Goal: Contribute content: Add original content to the website for others to see

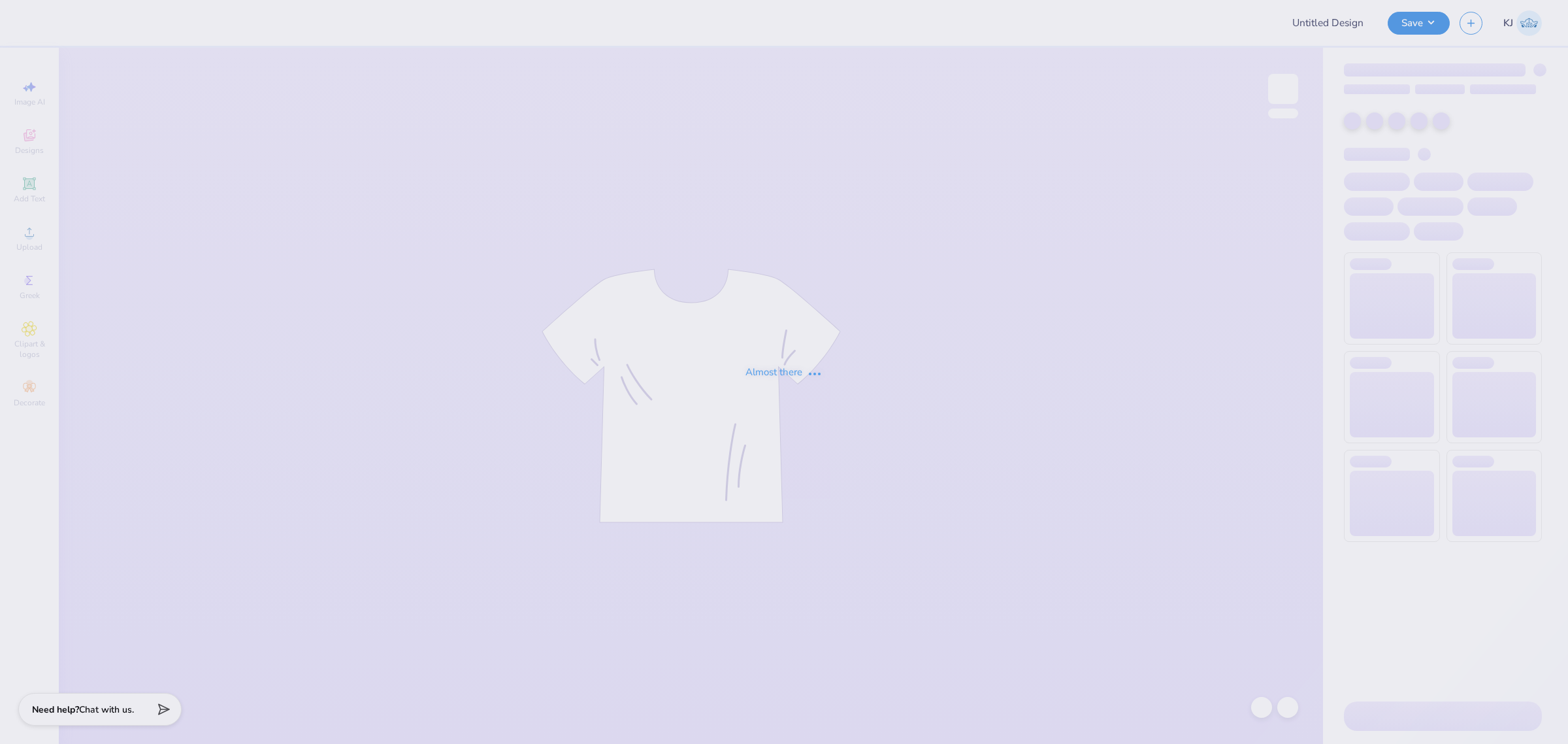
type input "[GEOGRAPHIC_DATA][US_STATE] : [PERSON_NAME]"
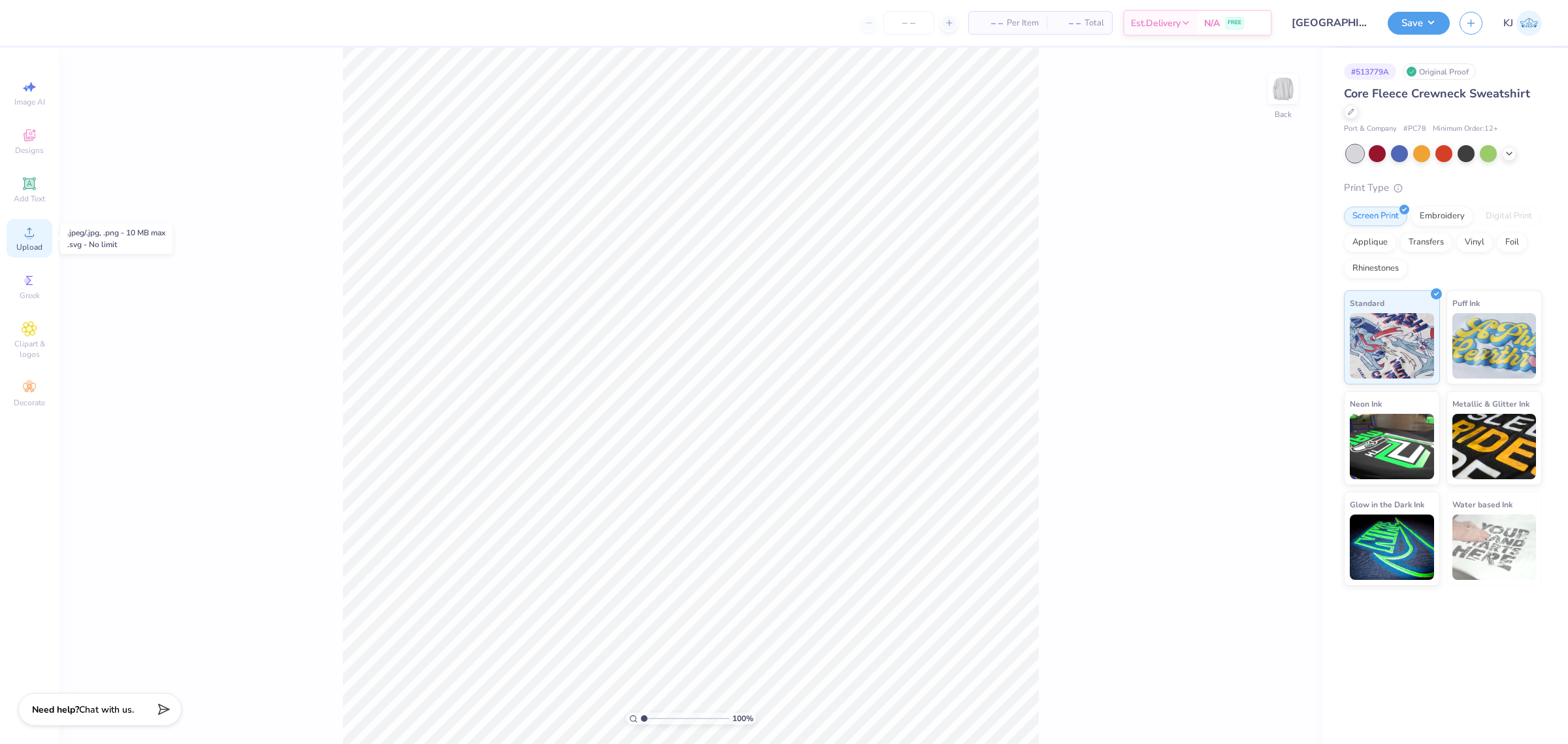
click at [34, 252] on span "Upload" at bounding box center [29, 247] width 26 height 10
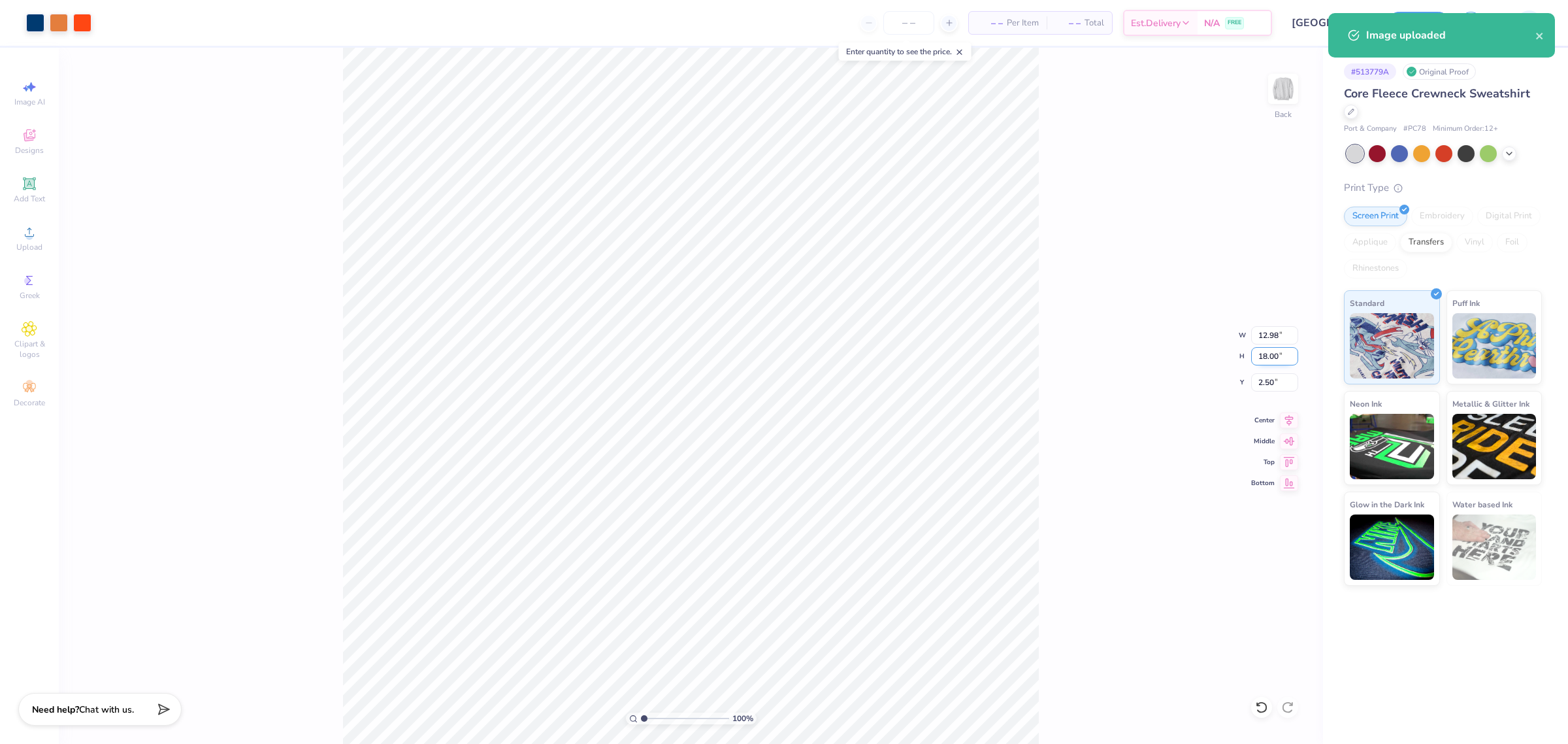
click at [1262, 354] on input "18.00" at bounding box center [1275, 356] width 47 height 19
type input "15"
type input "10.81"
type input "15.00"
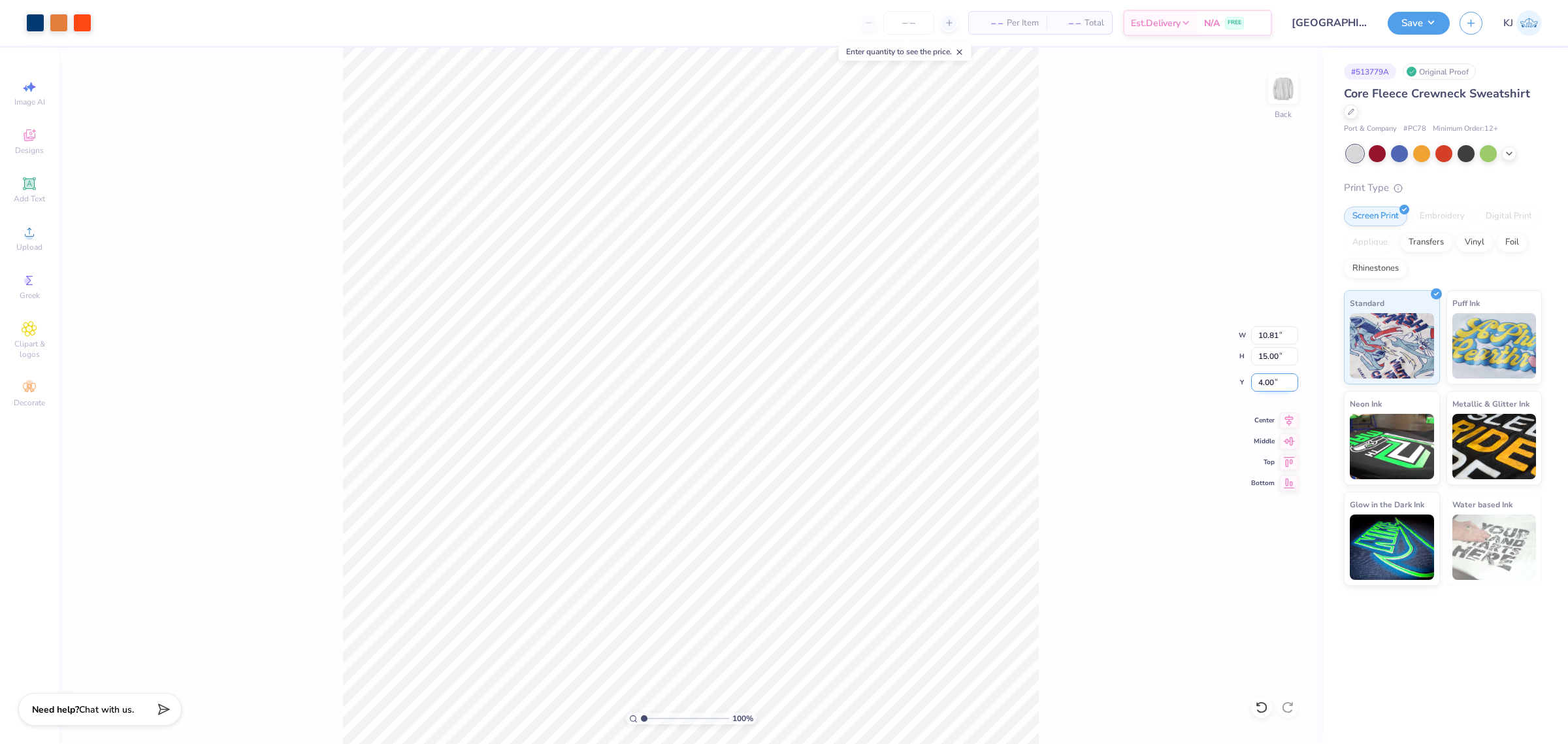
click at [1266, 386] on input "4.00" at bounding box center [1275, 382] width 47 height 19
type input "3.00"
click at [1099, 464] on div "100 % Back W 10.81 10.81 " H 15.00 15.00 " Y 3.00 3.00 " Center Middle Top Bott…" at bounding box center [691, 395] width 1264 height 696
click at [28, 239] on circle at bounding box center [29, 236] width 7 height 7
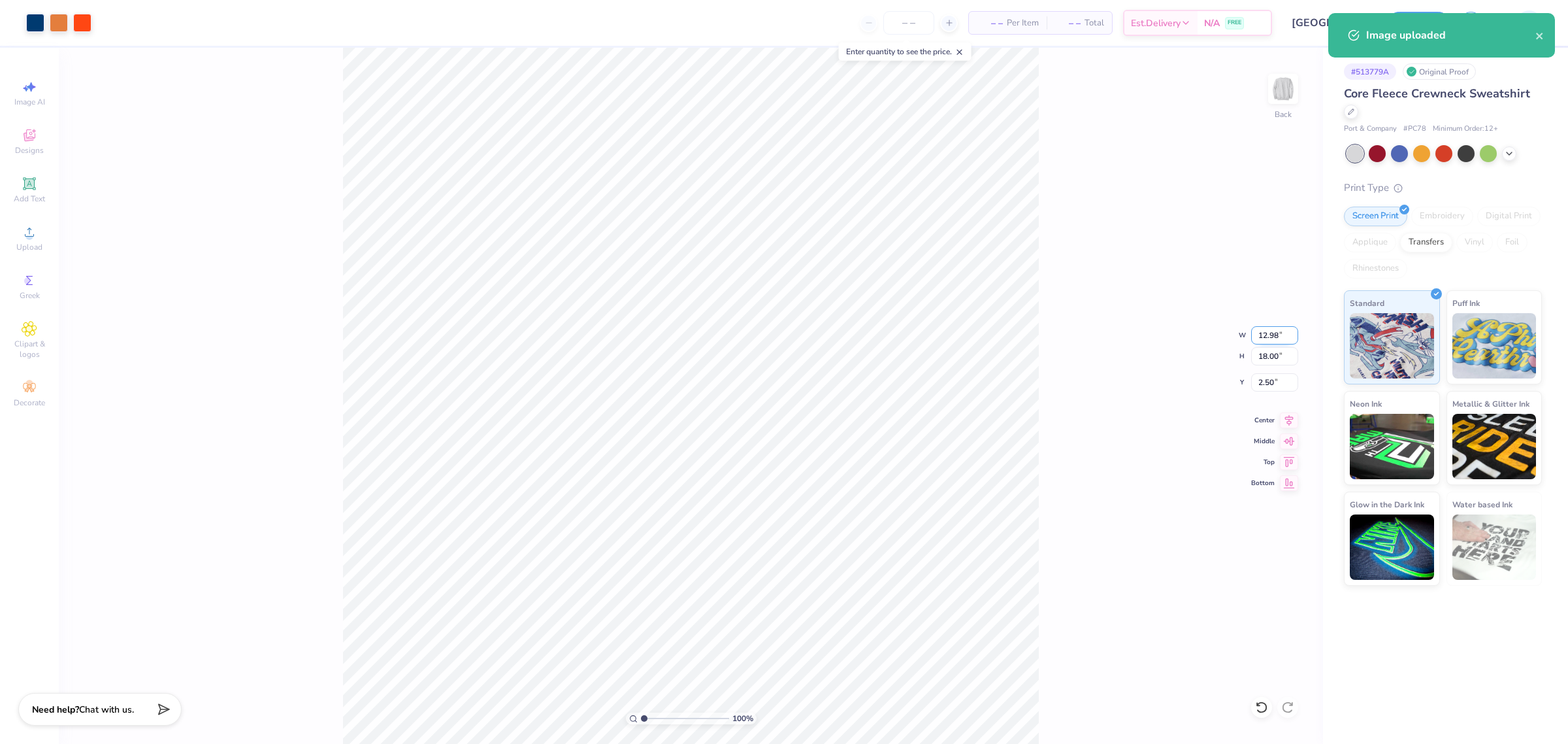
click at [1267, 334] on input "12.98" at bounding box center [1275, 336] width 47 height 19
type input "10.00"
type input "13.87"
click at [1272, 384] on input "4.56" at bounding box center [1275, 382] width 47 height 19
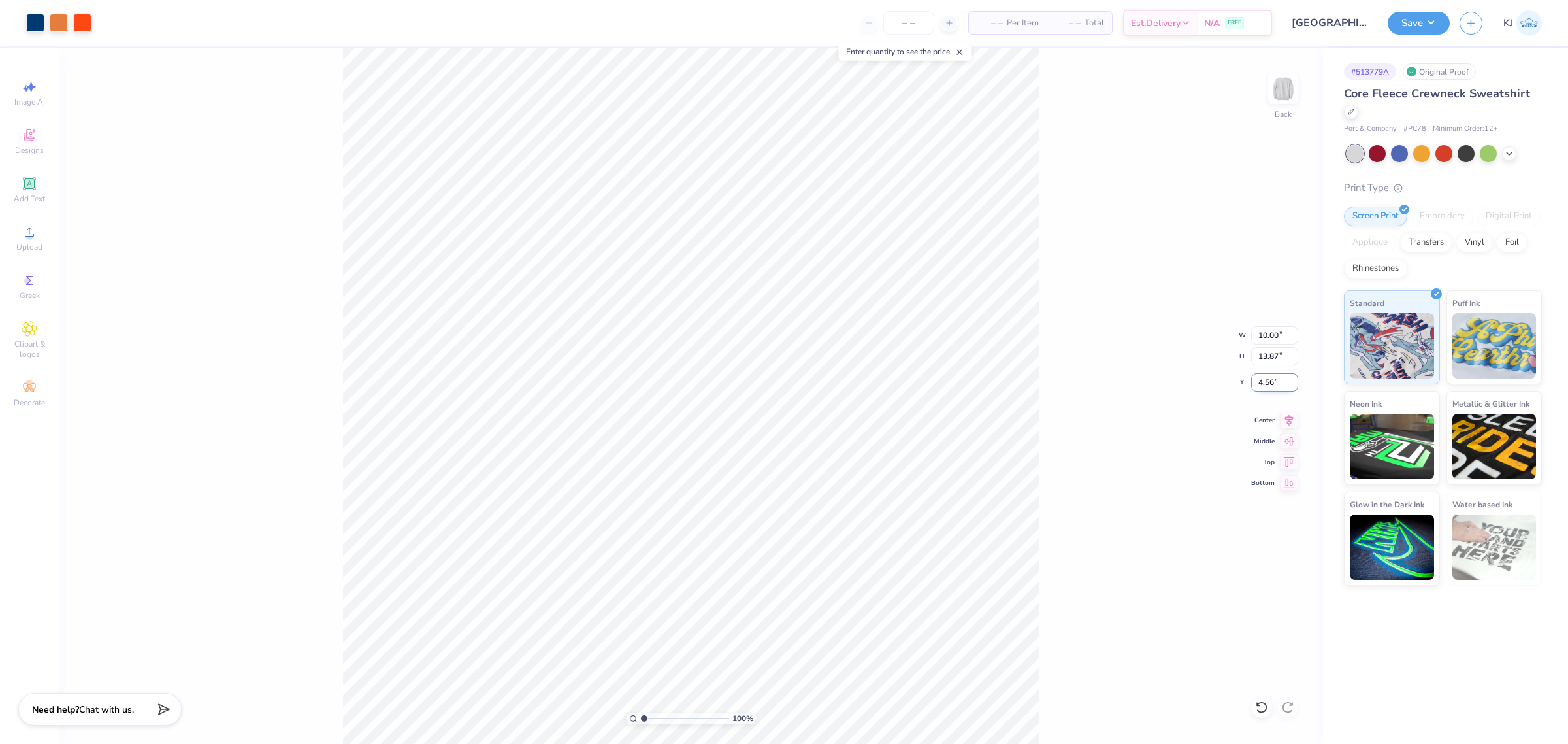
click at [1272, 384] on input "4.56" at bounding box center [1275, 382] width 47 height 19
type input "3.00"
click at [1048, 216] on div "100 % Back W 10.00 10.00 " H 13.87 13.87 " Y 3.00 3.00 " Center Middle Top Bott…" at bounding box center [691, 395] width 1264 height 696
click at [1075, 370] on div "100 % Back W 10.00 10.00 " H 13.87 13.87 " Y 3.00 3.00 " Center Middle Top Bott…" at bounding box center [691, 395] width 1264 height 696
click at [336, 361] on div "100 % Back" at bounding box center [691, 395] width 1264 height 696
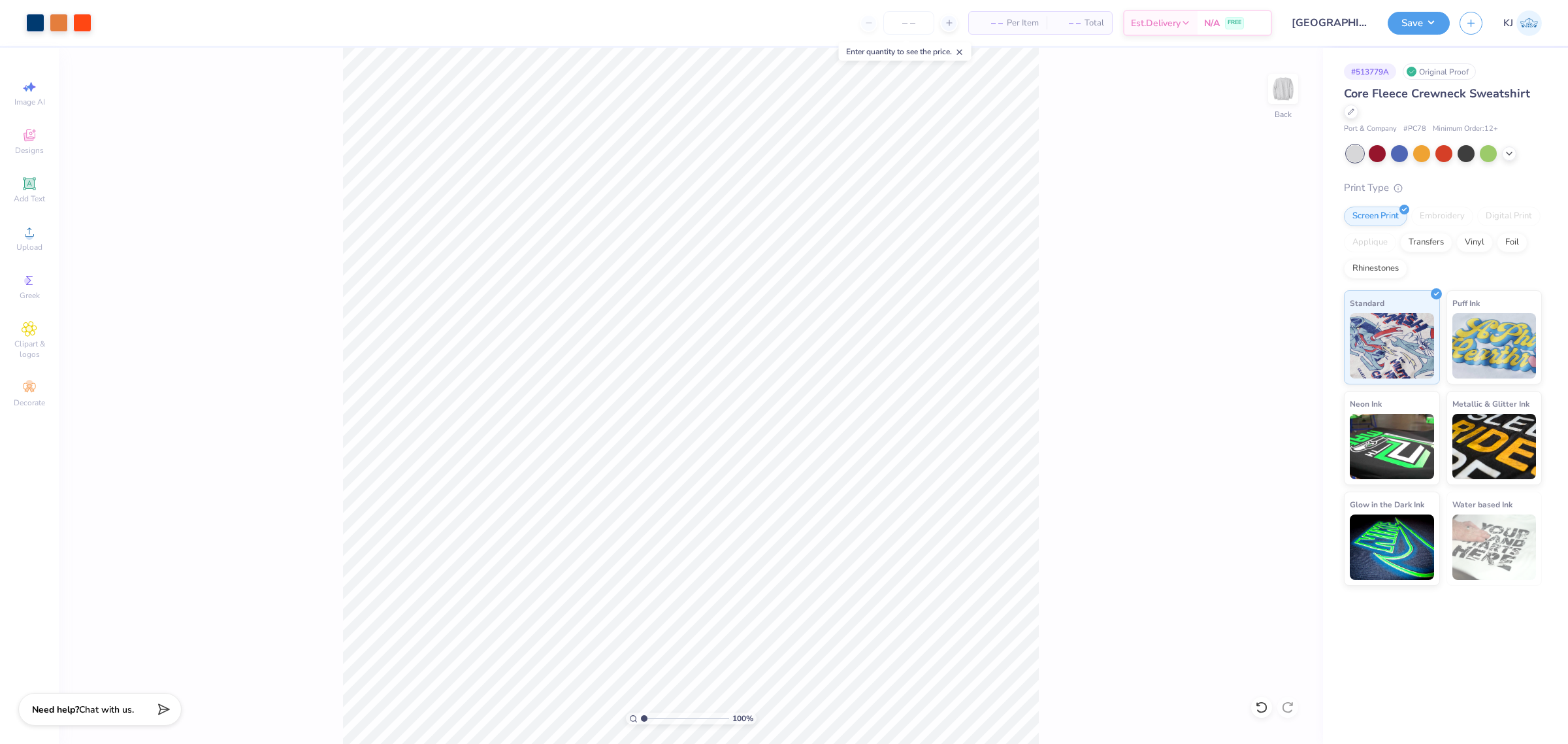
click at [173, 275] on div "100 % Back" at bounding box center [691, 395] width 1264 height 696
click at [1439, 25] on button "Save" at bounding box center [1418, 21] width 62 height 22
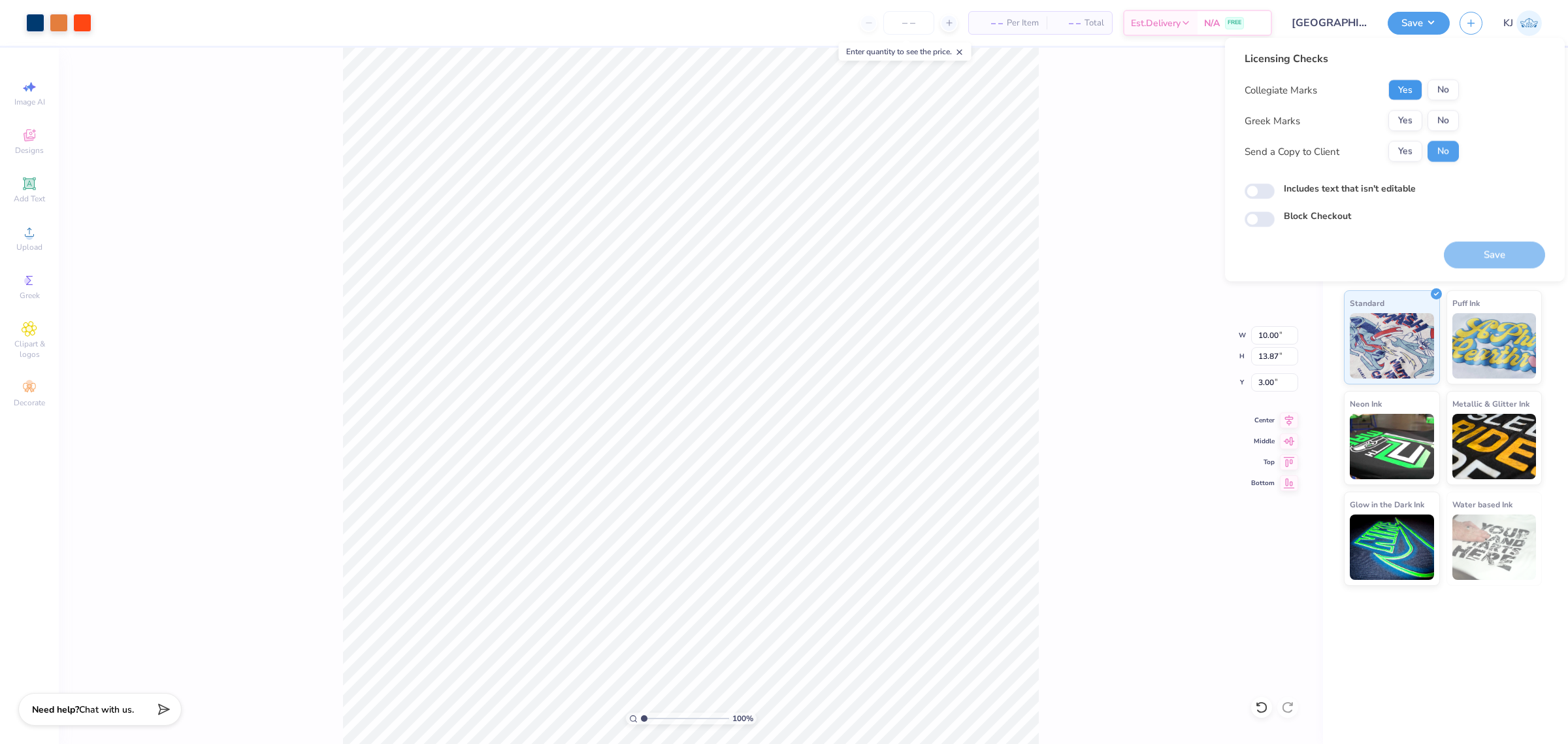
click at [1413, 86] on button "Yes" at bounding box center [1405, 90] width 34 height 21
click at [1411, 108] on div "Collegiate Marks Yes No Greek Marks Yes No Send a Copy to Client Yes No" at bounding box center [1351, 121] width 214 height 82
click at [1409, 116] on button "Yes" at bounding box center [1405, 121] width 34 height 21
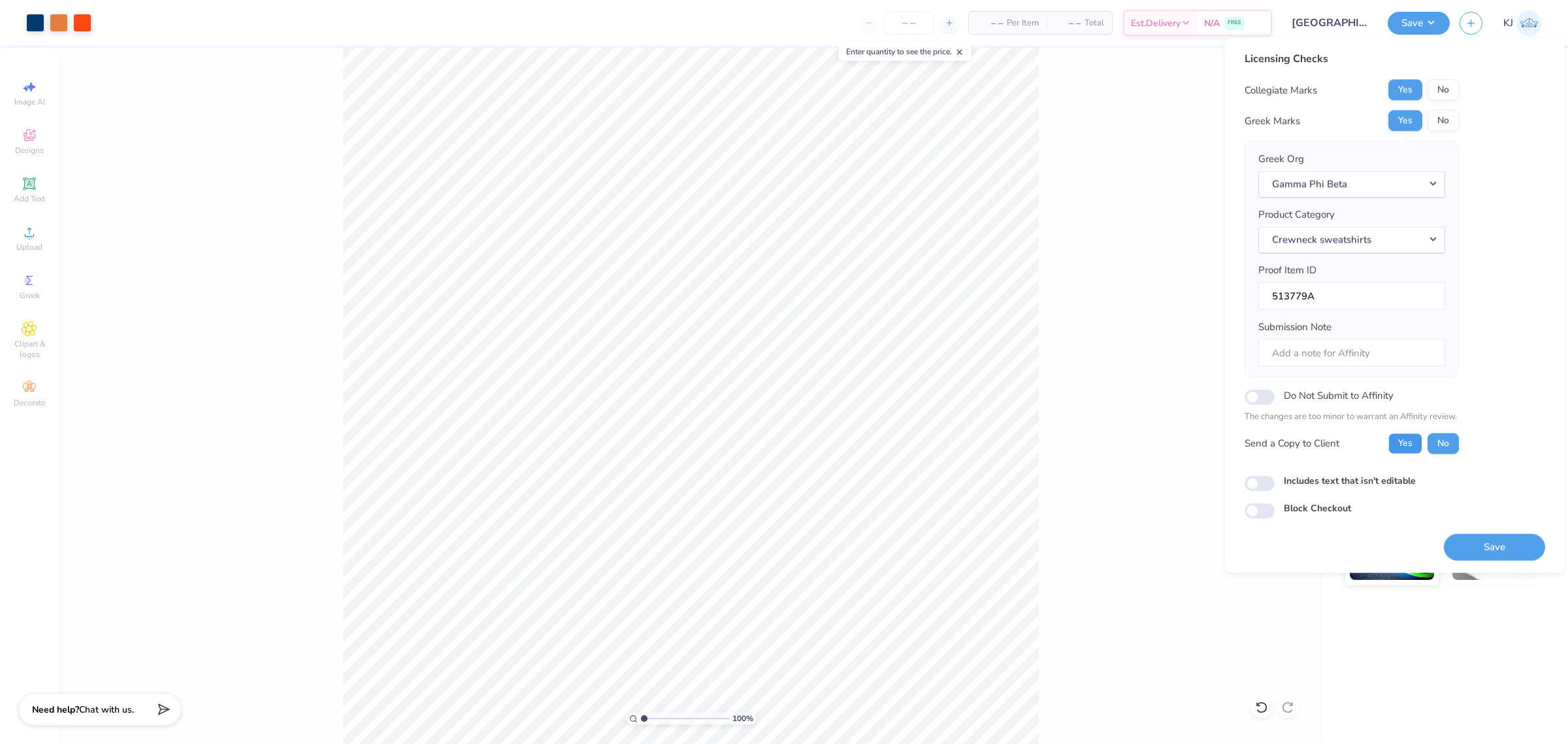
click at [1409, 446] on button "Yes" at bounding box center [1405, 443] width 34 height 21
click at [1483, 544] on button "Save" at bounding box center [1494, 547] width 101 height 27
